Goal: Task Accomplishment & Management: Manage account settings

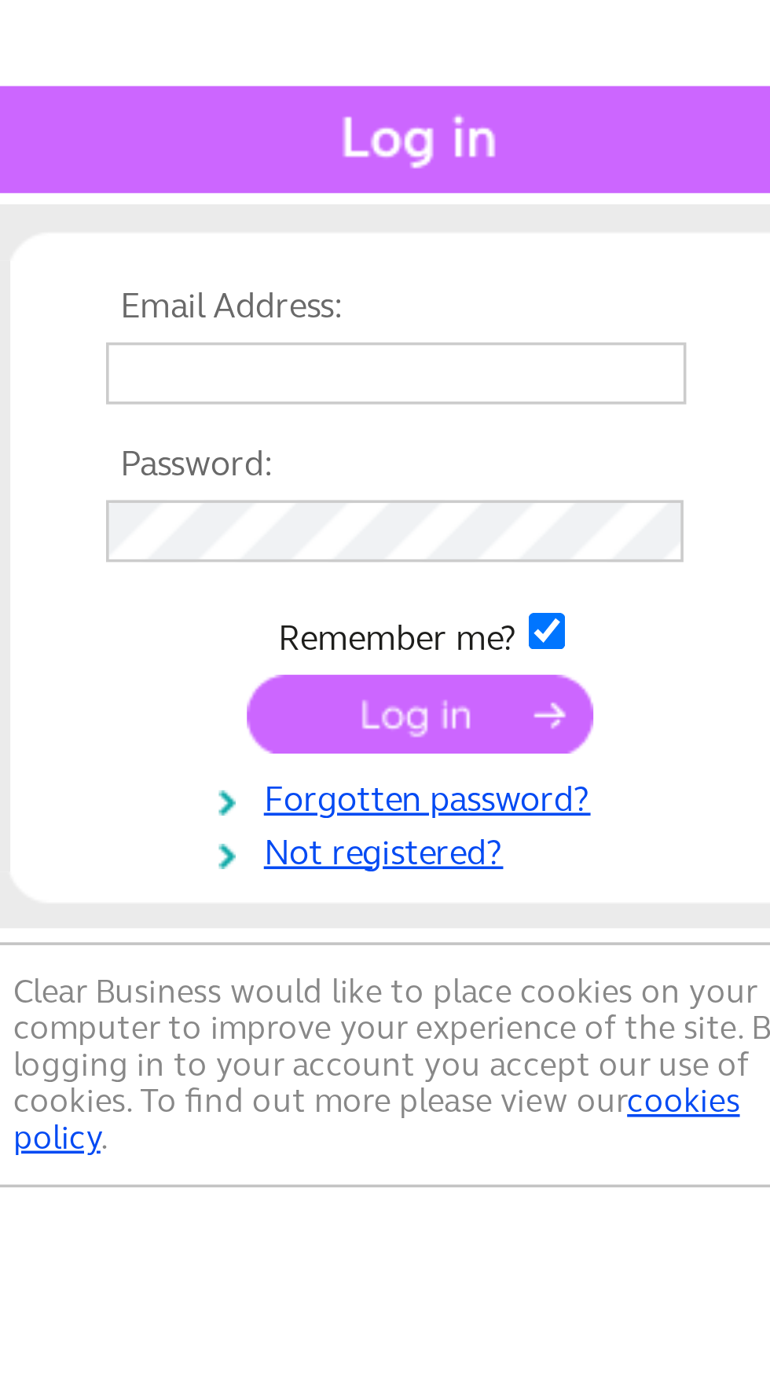
click at [633, 259] on input "text" at bounding box center [633, 256] width 162 height 17
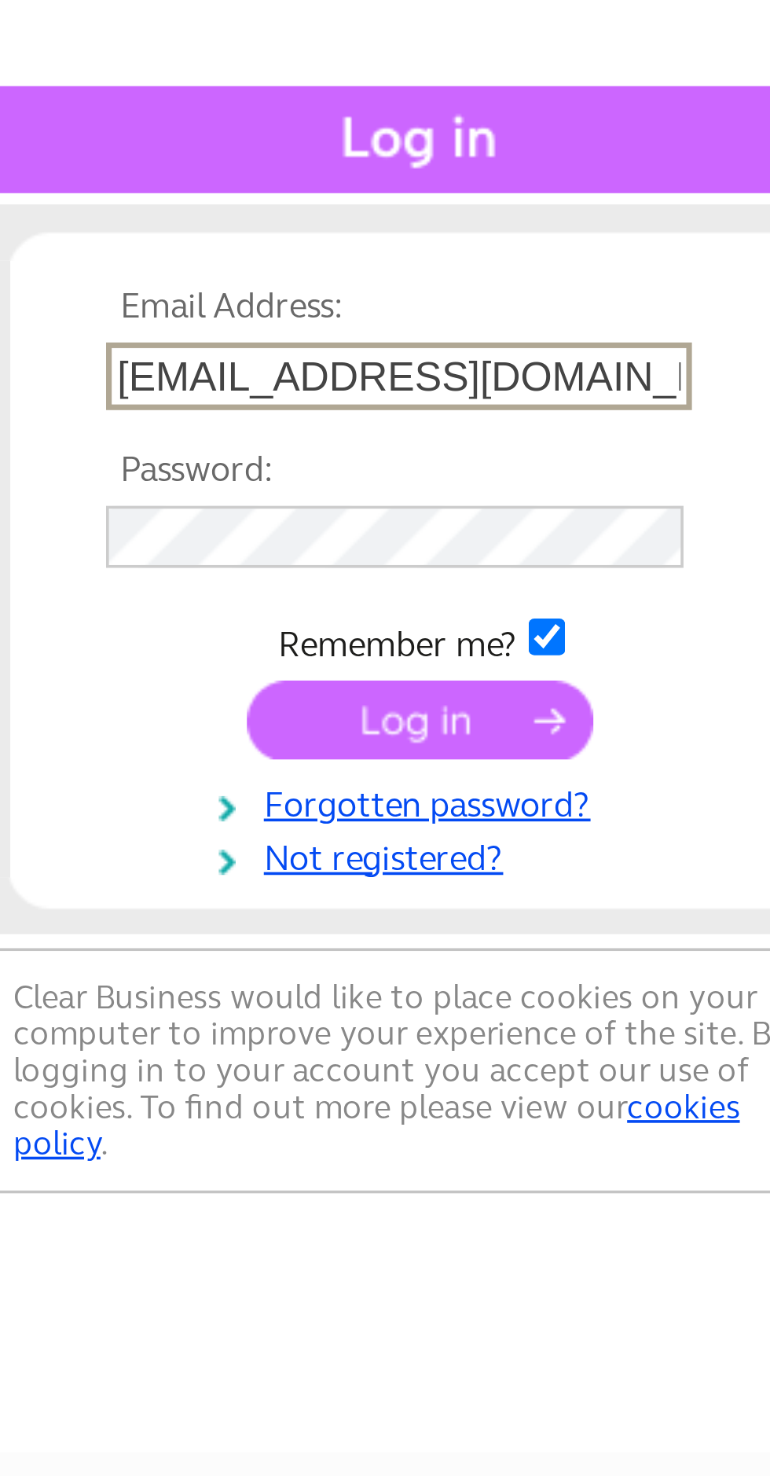
type input "rdmetcalfeandson@hotmail.com"
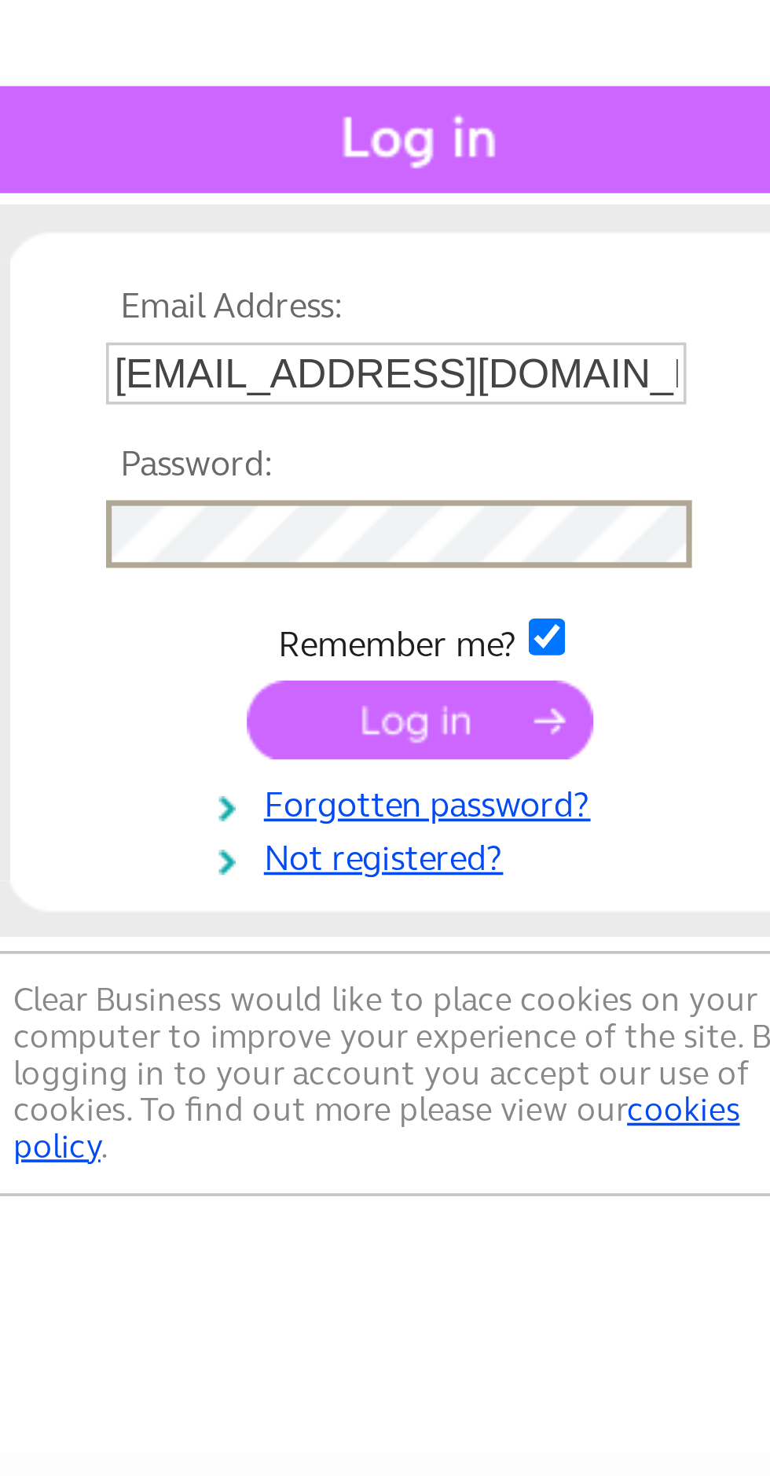
click at [648, 360] on input "submit" at bounding box center [640, 354] width 97 height 22
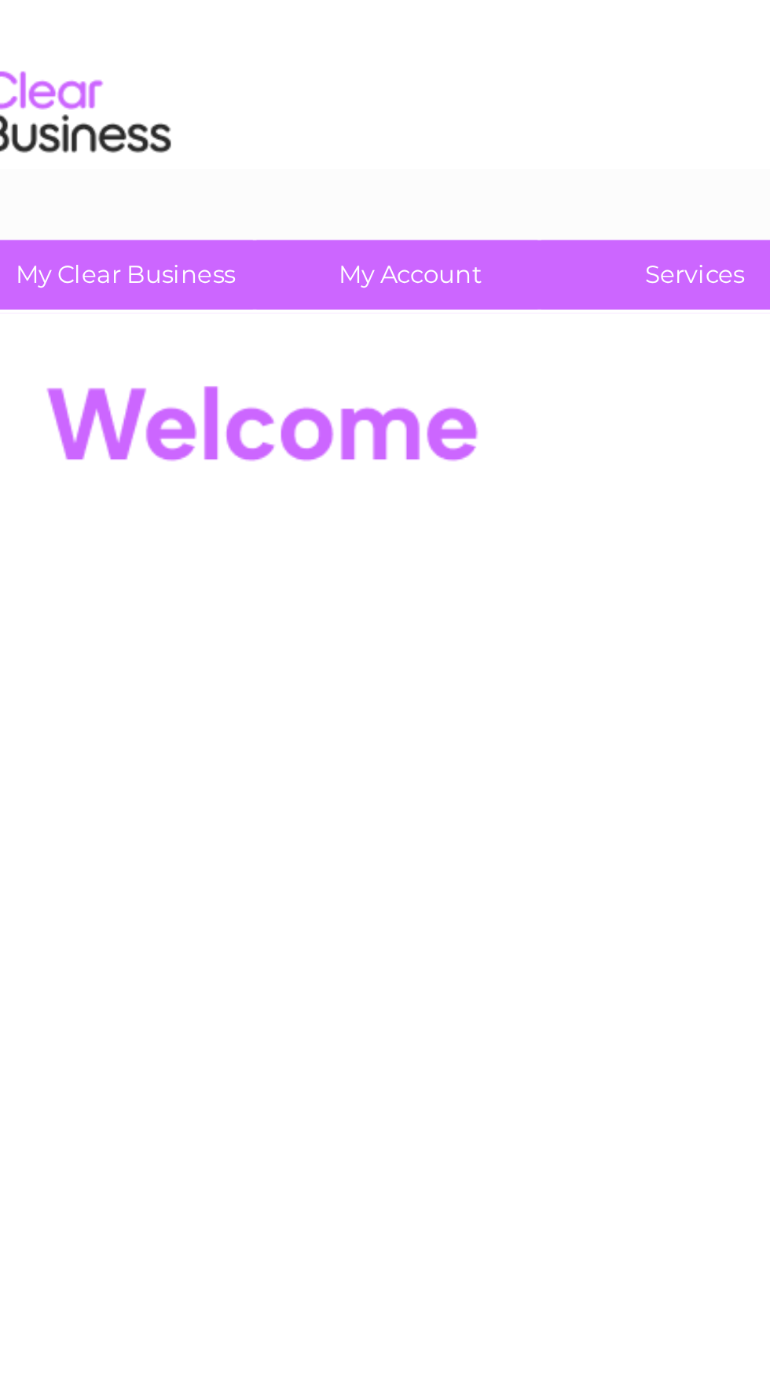
click at [210, 136] on link "My Account" at bounding box center [207, 132] width 130 height 29
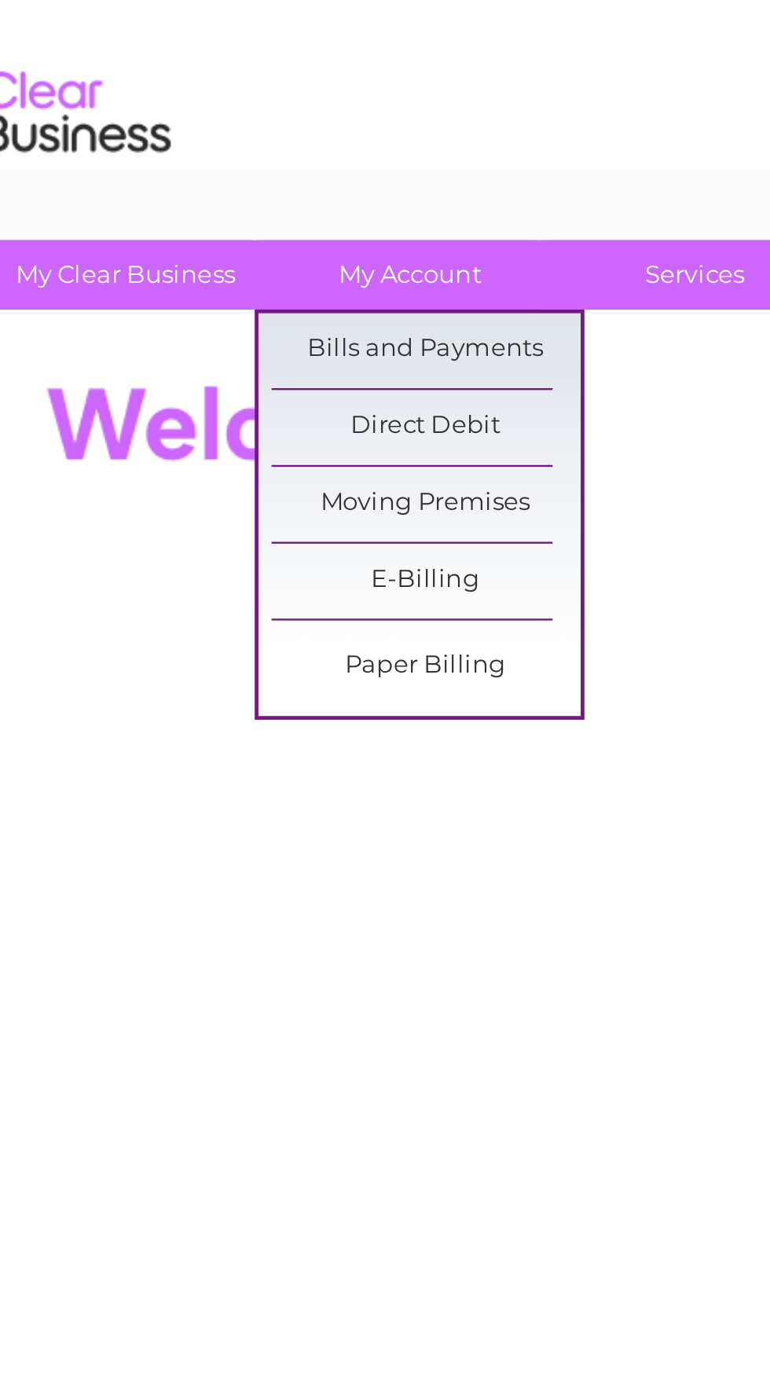
click at [218, 164] on link "Bills and Payments" at bounding box center [214, 164] width 130 height 31
click at [212, 166] on link "Bills and Payments" at bounding box center [214, 164] width 130 height 31
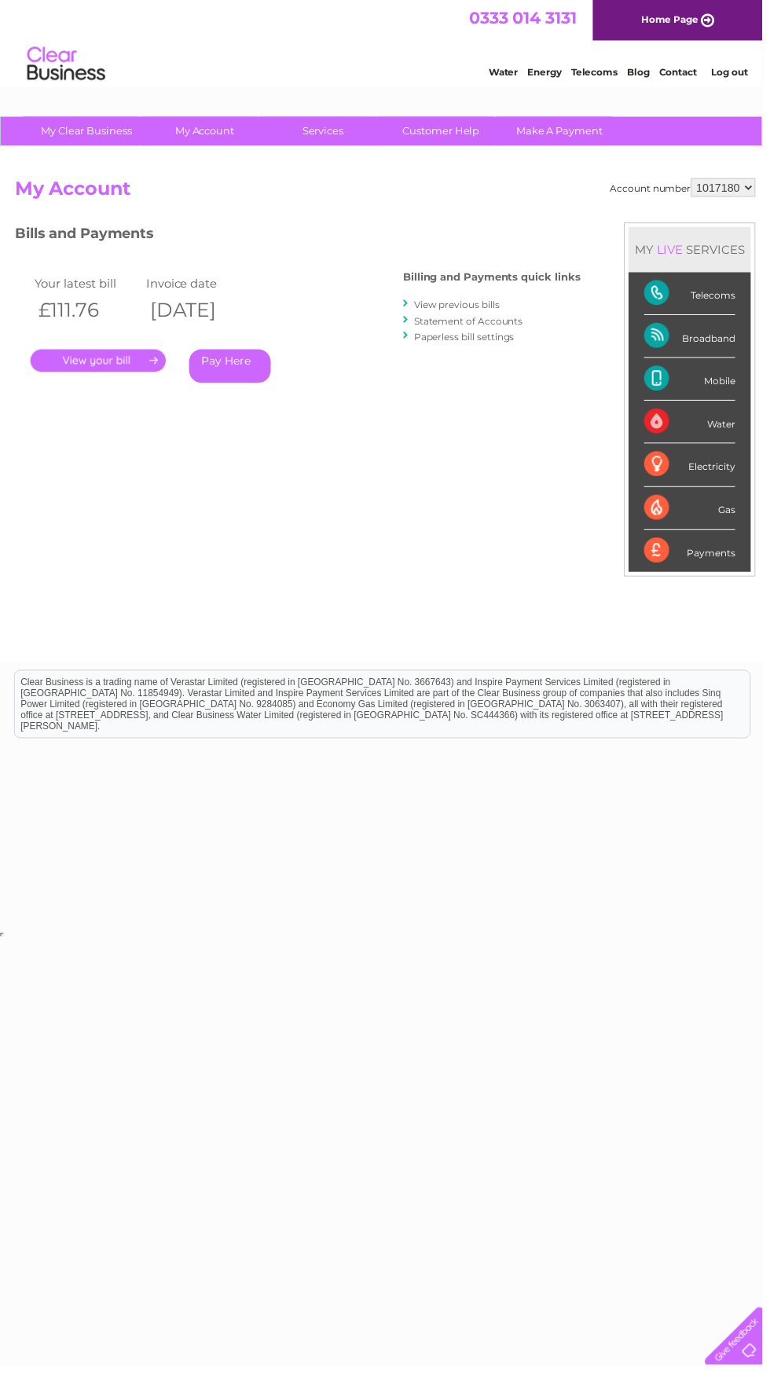
click at [243, 369] on link "Pay Here" at bounding box center [232, 370] width 83 height 34
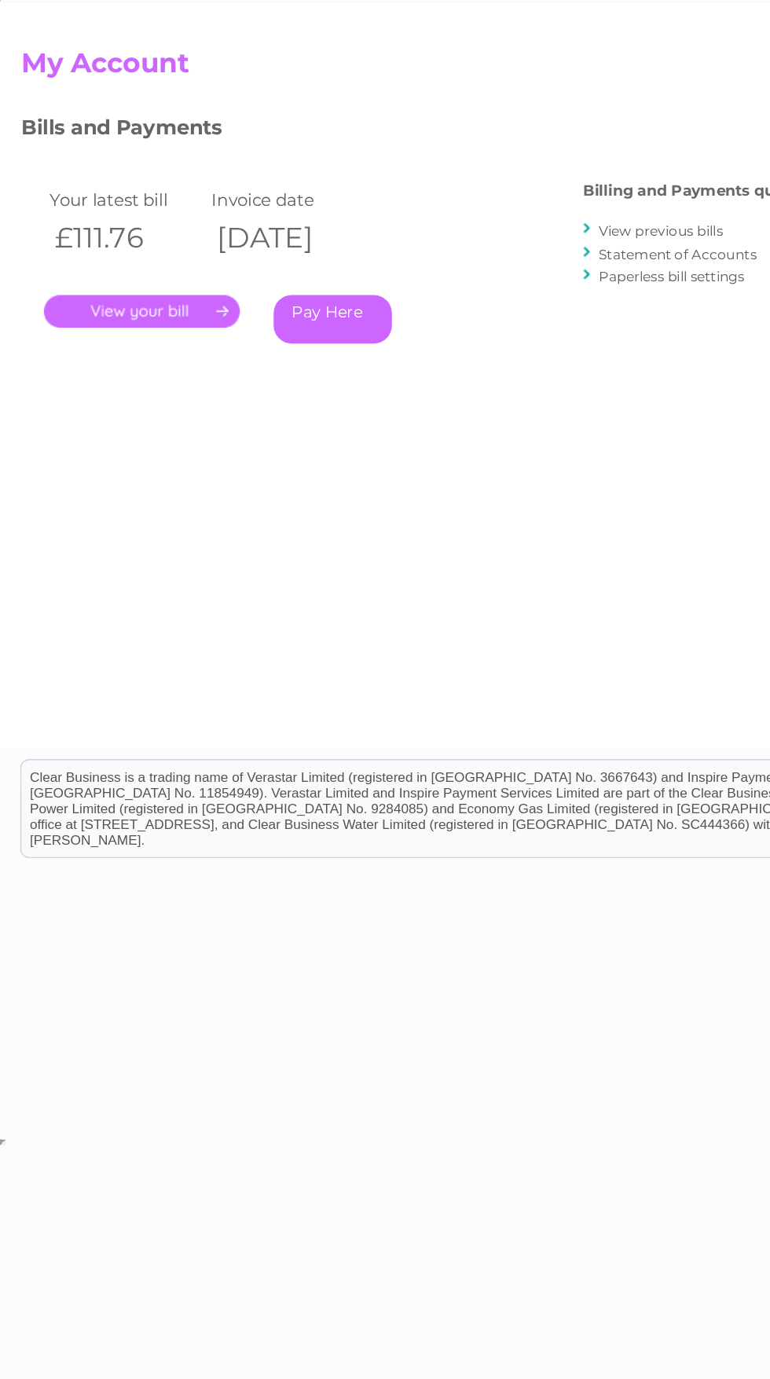
click at [121, 371] on link "." at bounding box center [99, 364] width 137 height 23
click at [137, 372] on link "." at bounding box center [99, 364] width 137 height 23
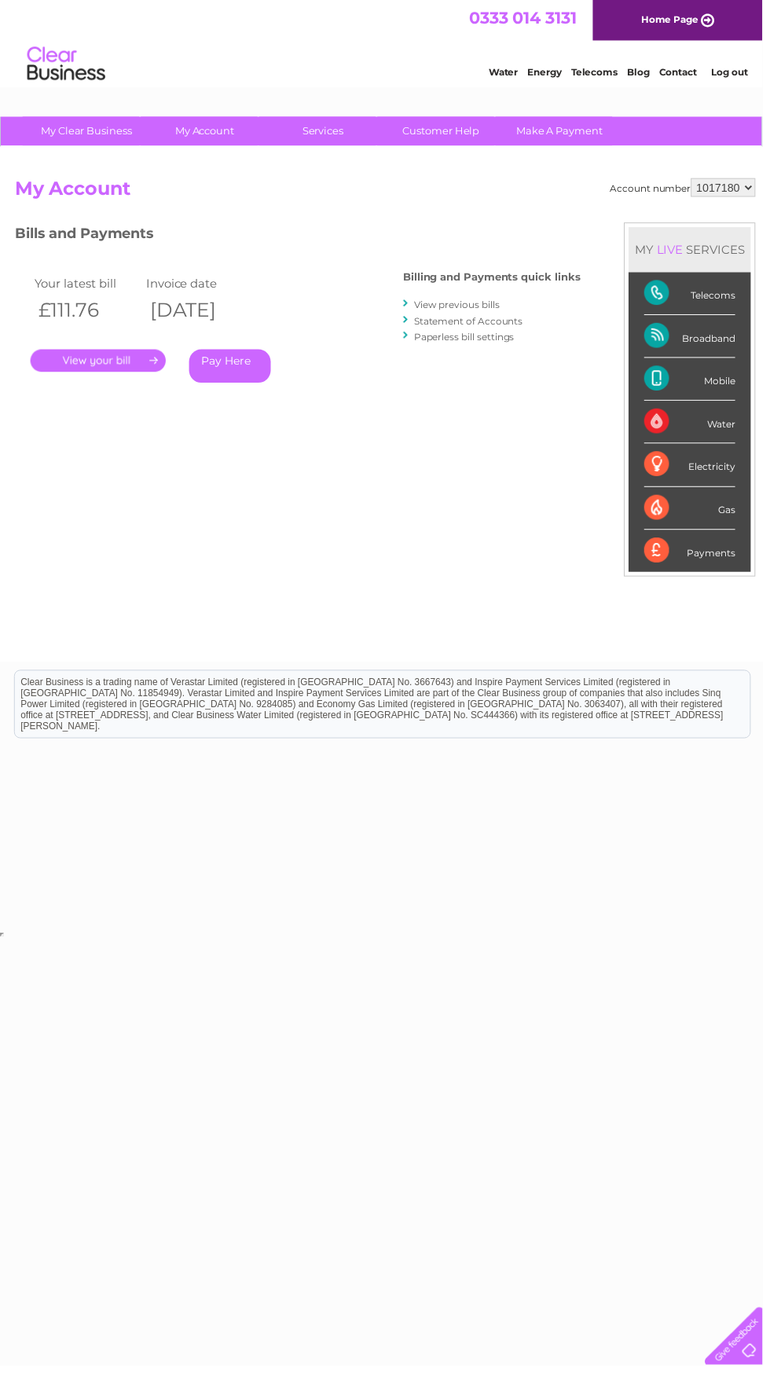
click at [117, 367] on link "." at bounding box center [99, 364] width 137 height 23
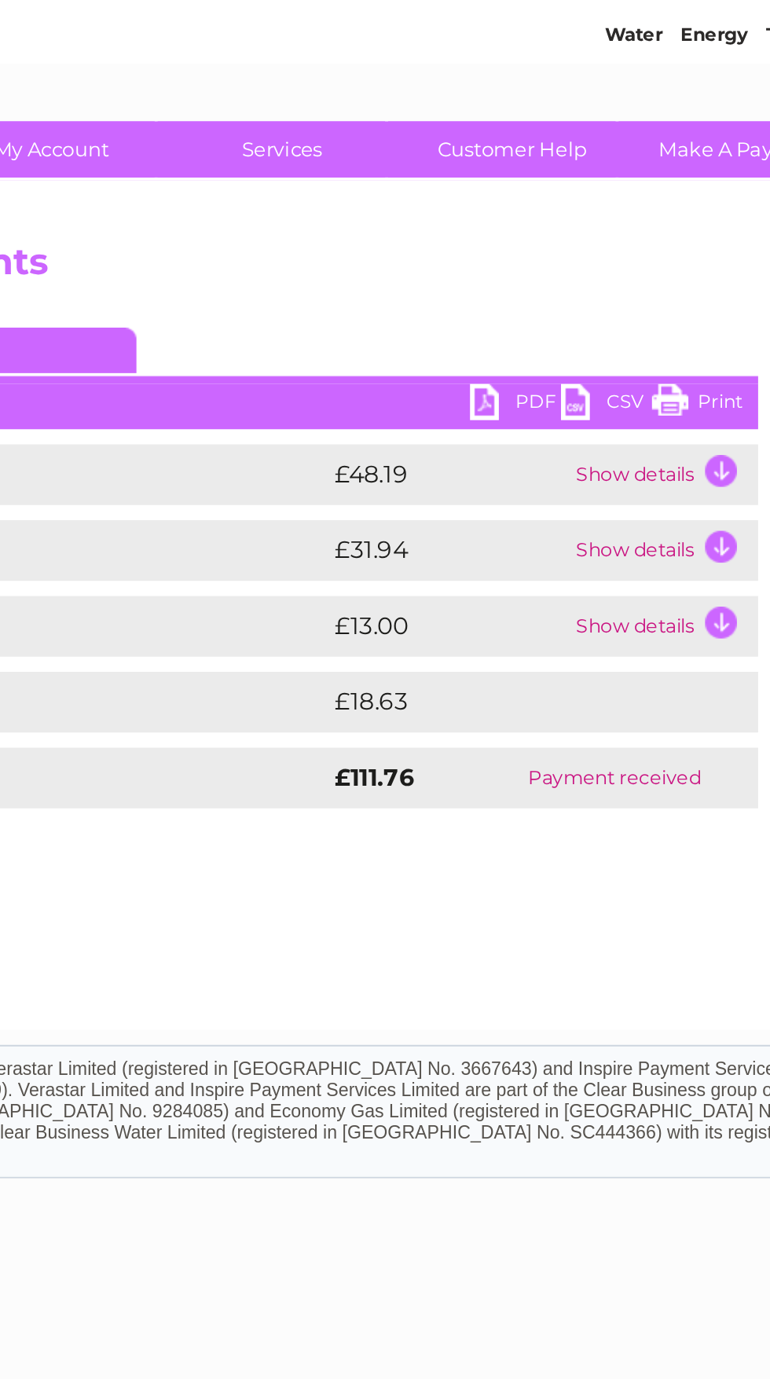
click at [436, 266] on link "PDF" at bounding box center [447, 265] width 47 height 23
